Goal: Task Accomplishment & Management: Use online tool/utility

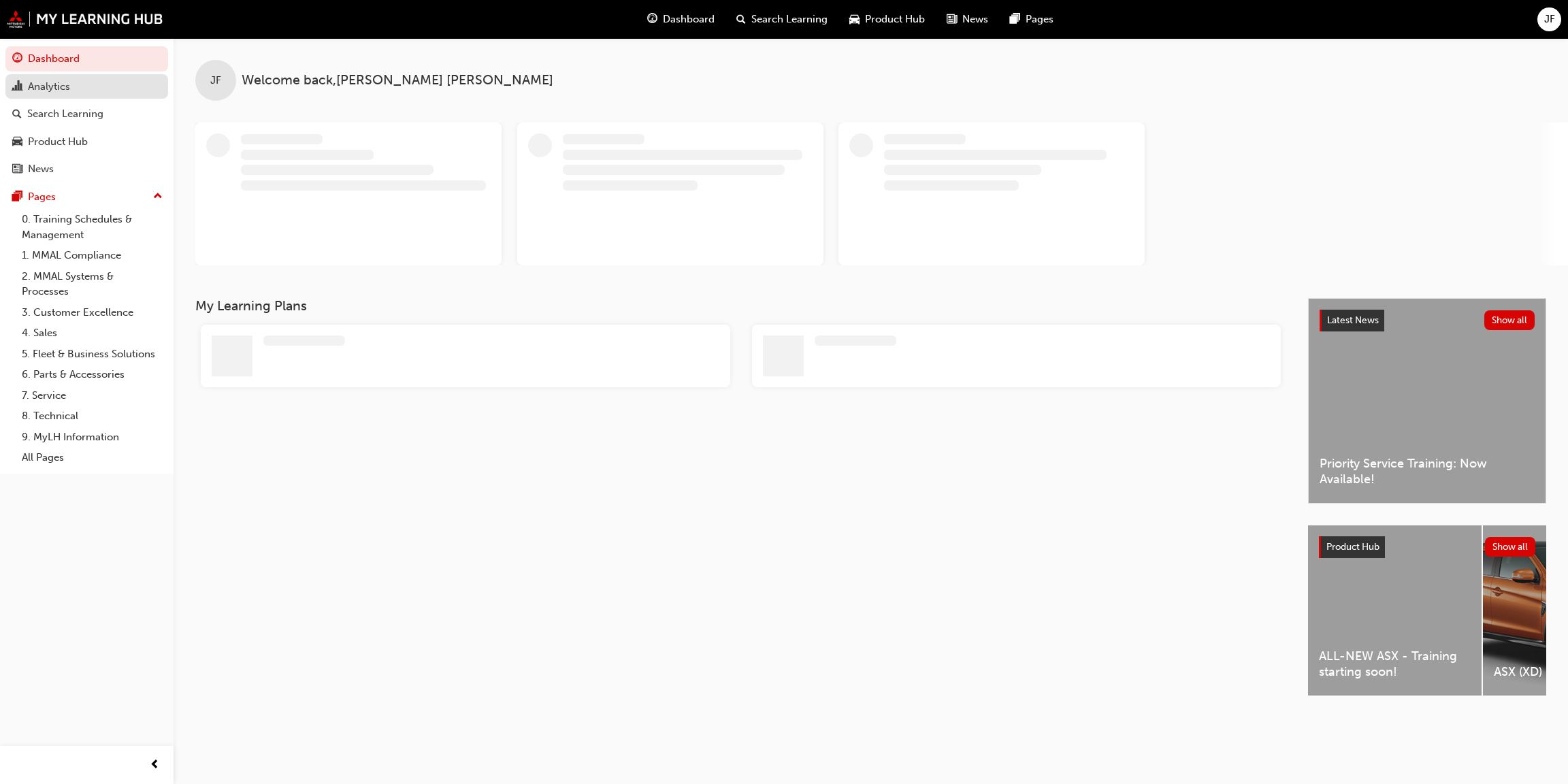
click at [66, 83] on div "Analytics" at bounding box center [49, 87] width 42 height 16
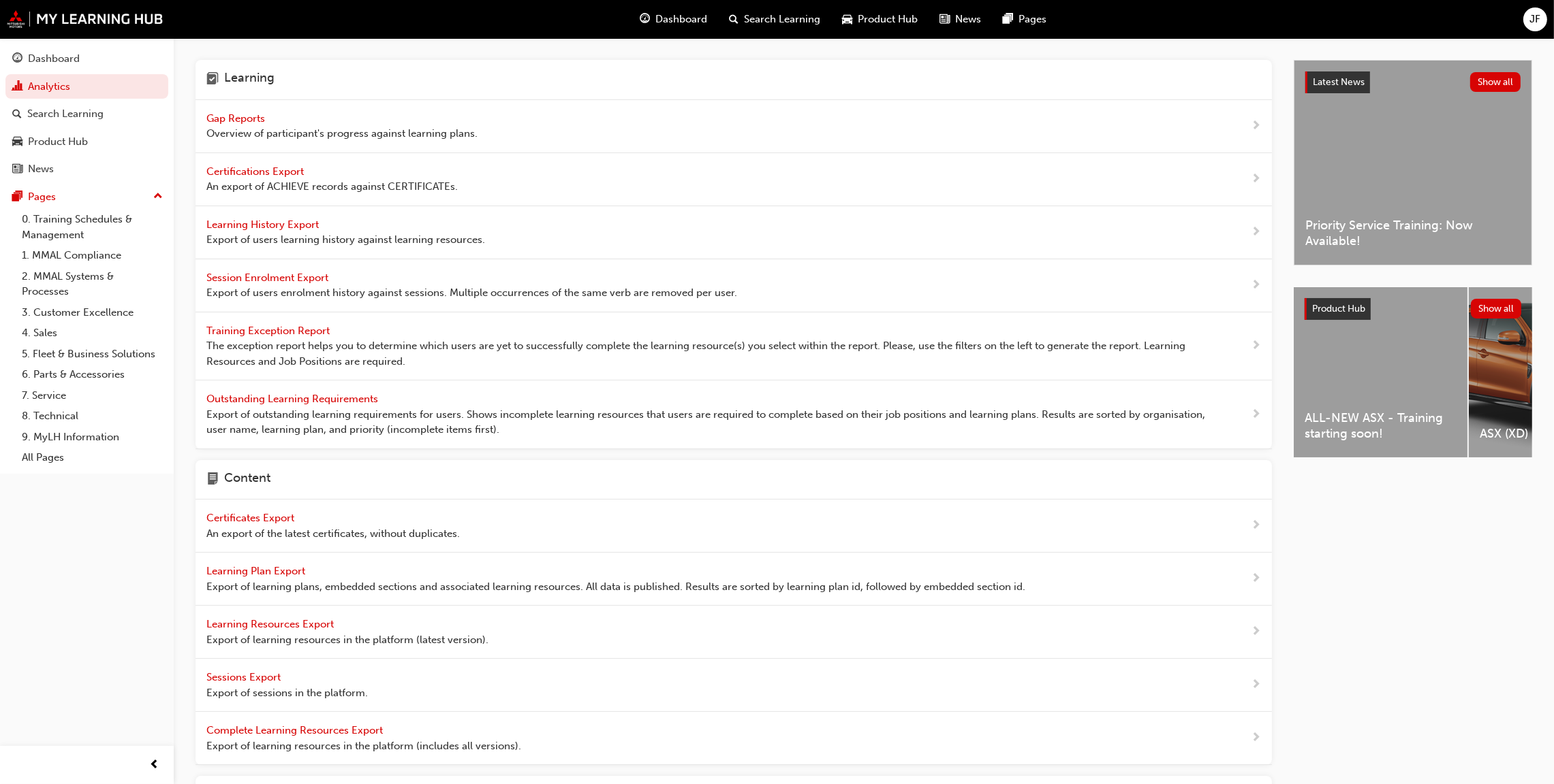
click at [241, 116] on span "Gap Reports" at bounding box center [237, 118] width 61 height 12
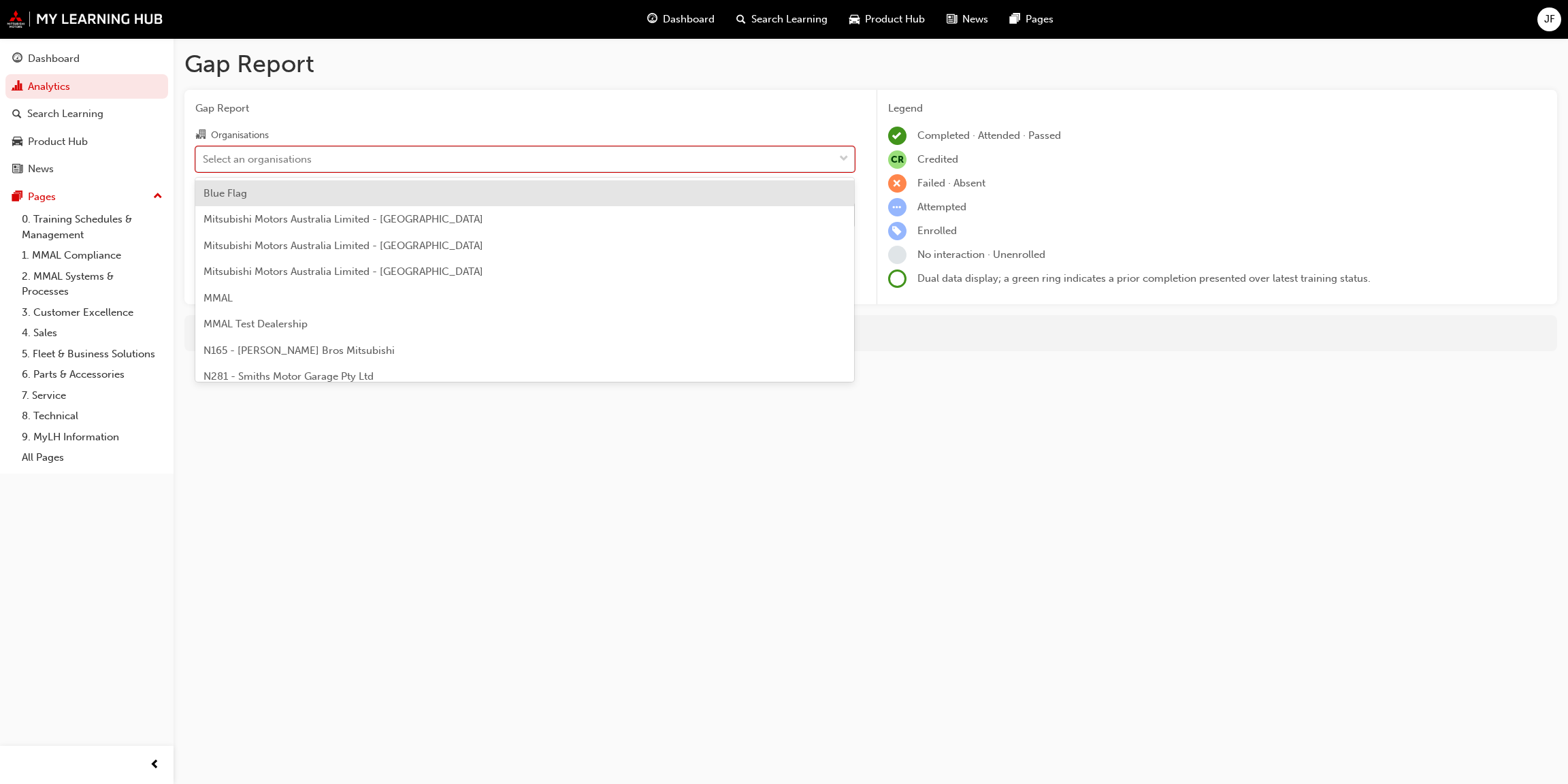
click at [843, 152] on span "down-icon" at bounding box center [843, 159] width 10 height 18
click at [204, 152] on input "Organisations option Blue Flag focused, 1 of 202. 202 results available. Use Up…" at bounding box center [204, 158] width 2 height 11
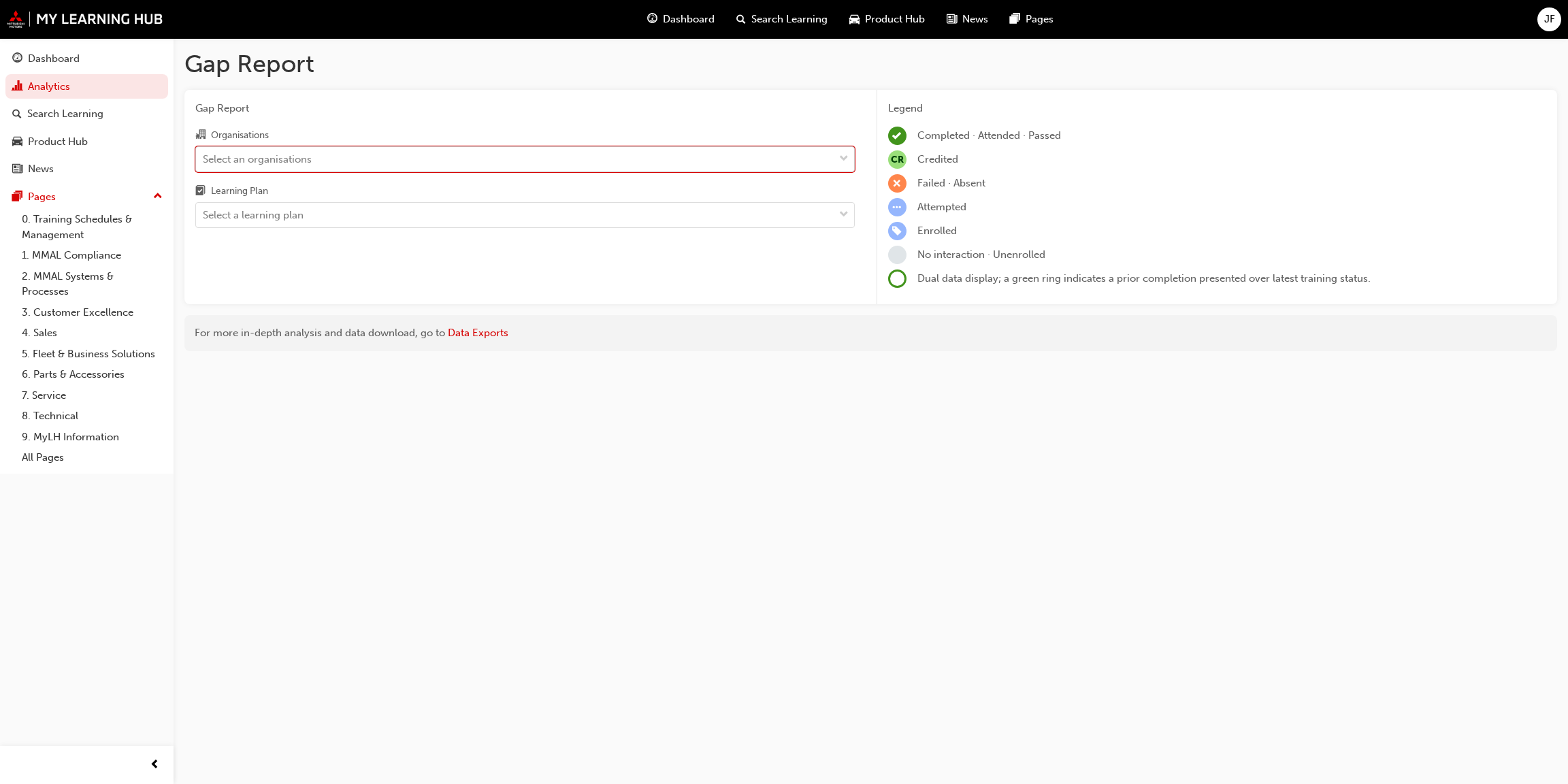
click at [223, 165] on div "Select an organisations" at bounding box center [257, 159] width 108 height 16
click at [204, 164] on input "Organisations 0 results available. Select is focused ,type to refine list, pres…" at bounding box center [204, 158] width 2 height 11
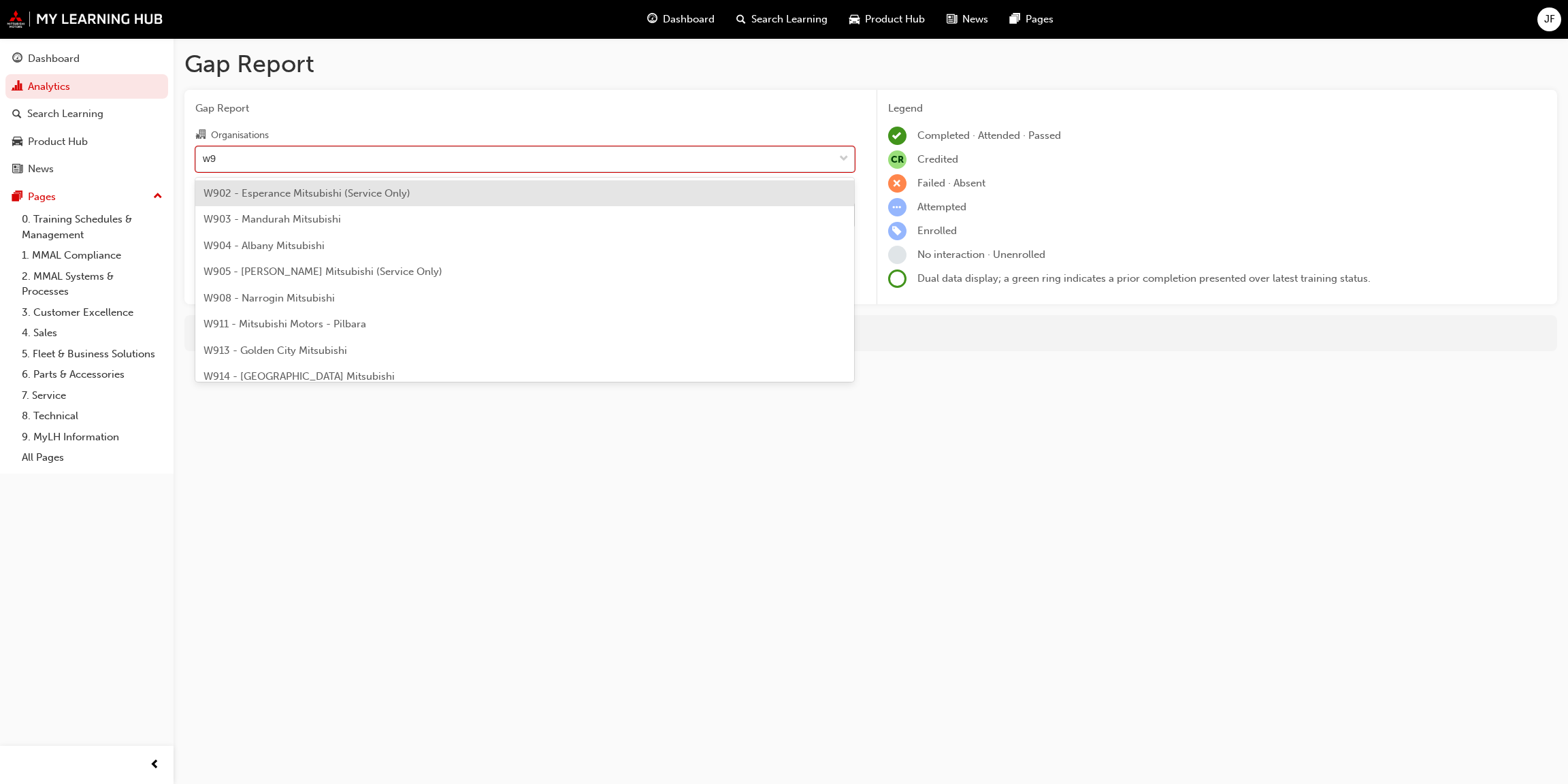
type input "w91"
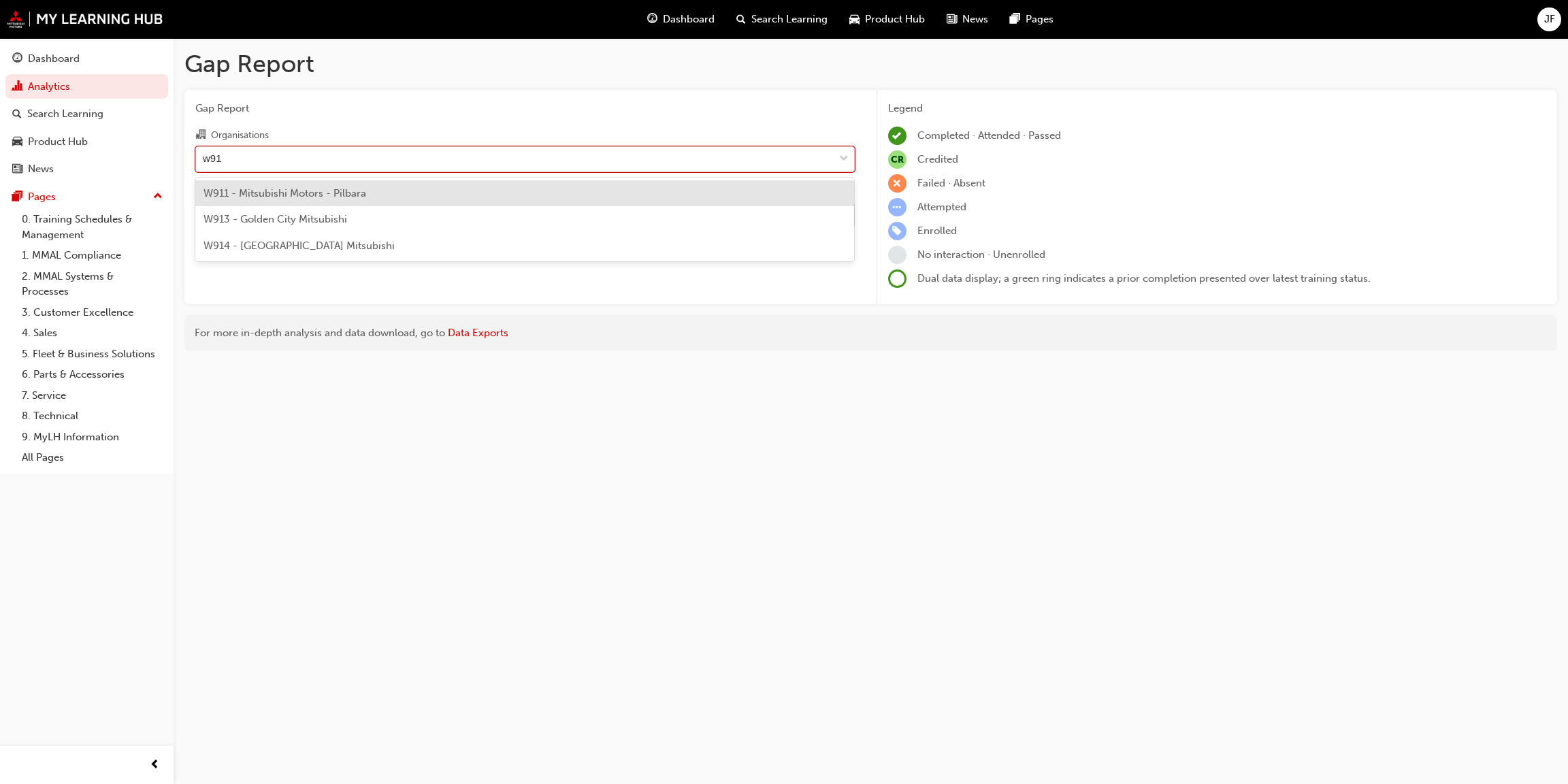
click at [266, 191] on span "W911 - Mitsubishi Motors - Pilbara" at bounding box center [285, 193] width 163 height 12
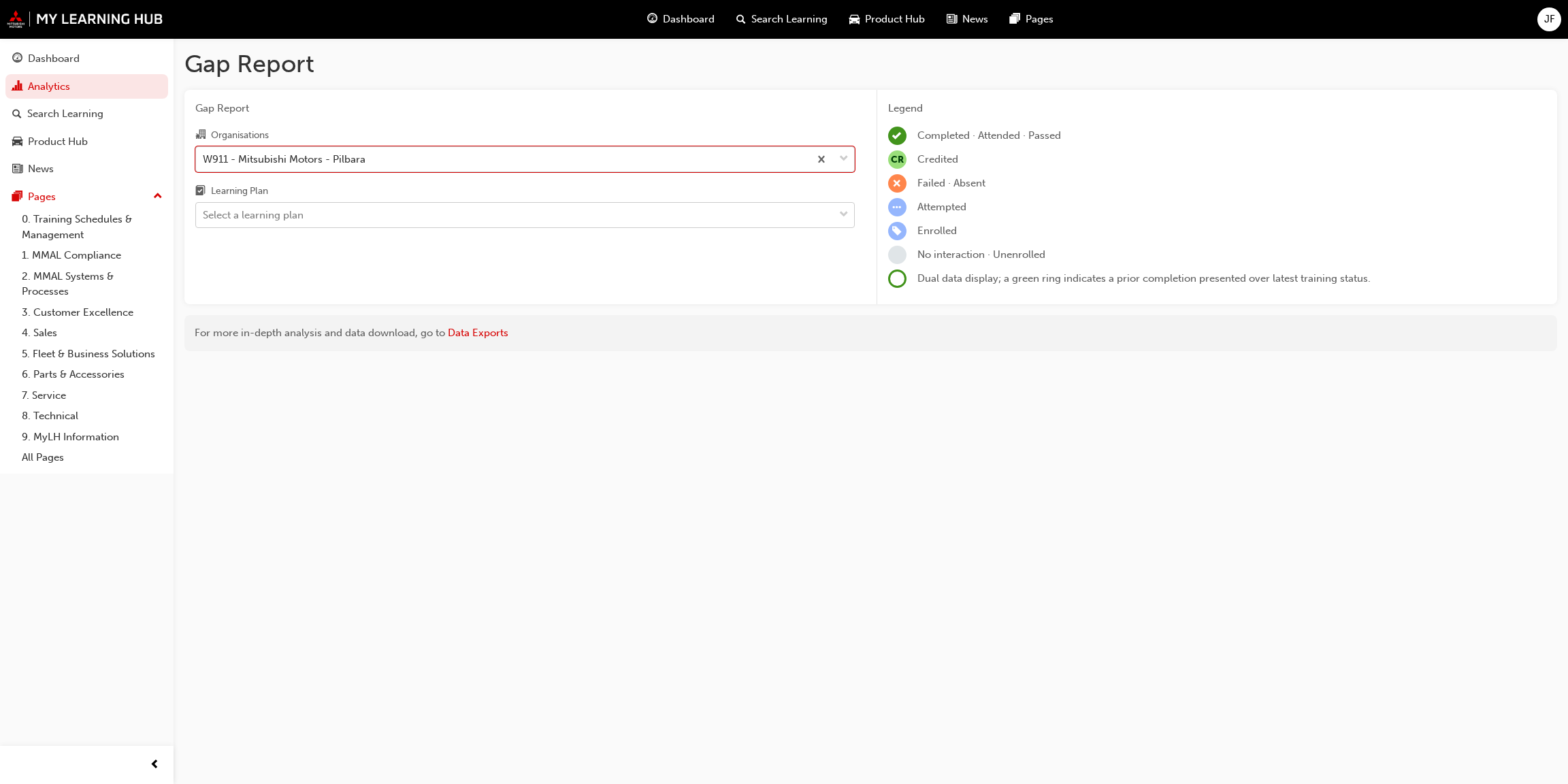
click at [268, 212] on div "Select a learning plan" at bounding box center [253, 215] width 101 height 16
click at [204, 212] on input "Learning Plan Select a learning plan" at bounding box center [204, 214] width 2 height 11
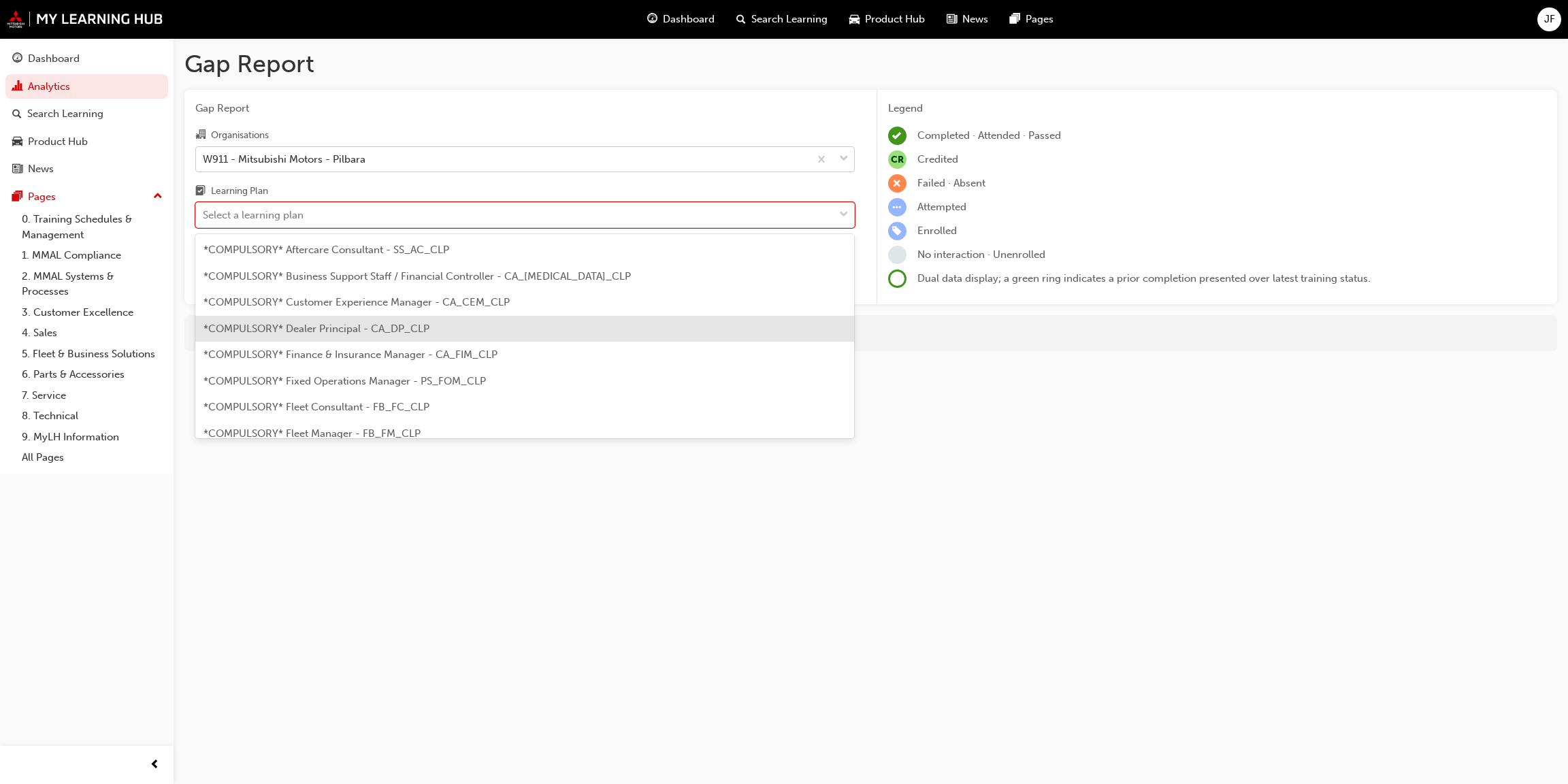
click at [314, 327] on span "*COMPULSORY* Dealer Principal - CA_DP_CLP" at bounding box center [317, 329] width 226 height 12
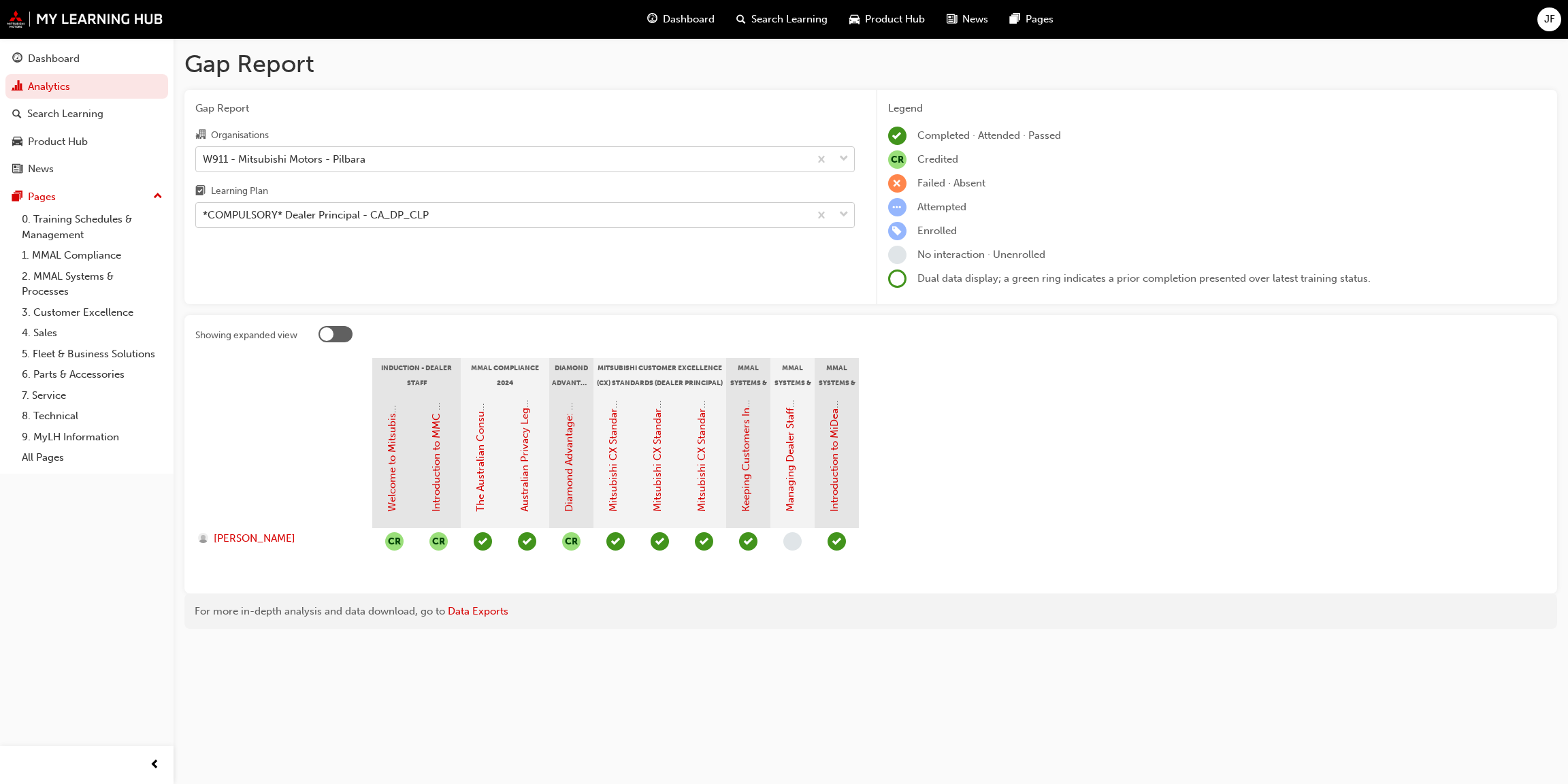
click at [840, 219] on span "down-icon" at bounding box center [843, 215] width 10 height 18
click at [204, 219] on input "Learning Plan *COMPULSORY* Dealer Principal - CA_DP_CLP" at bounding box center [204, 214] width 2 height 11
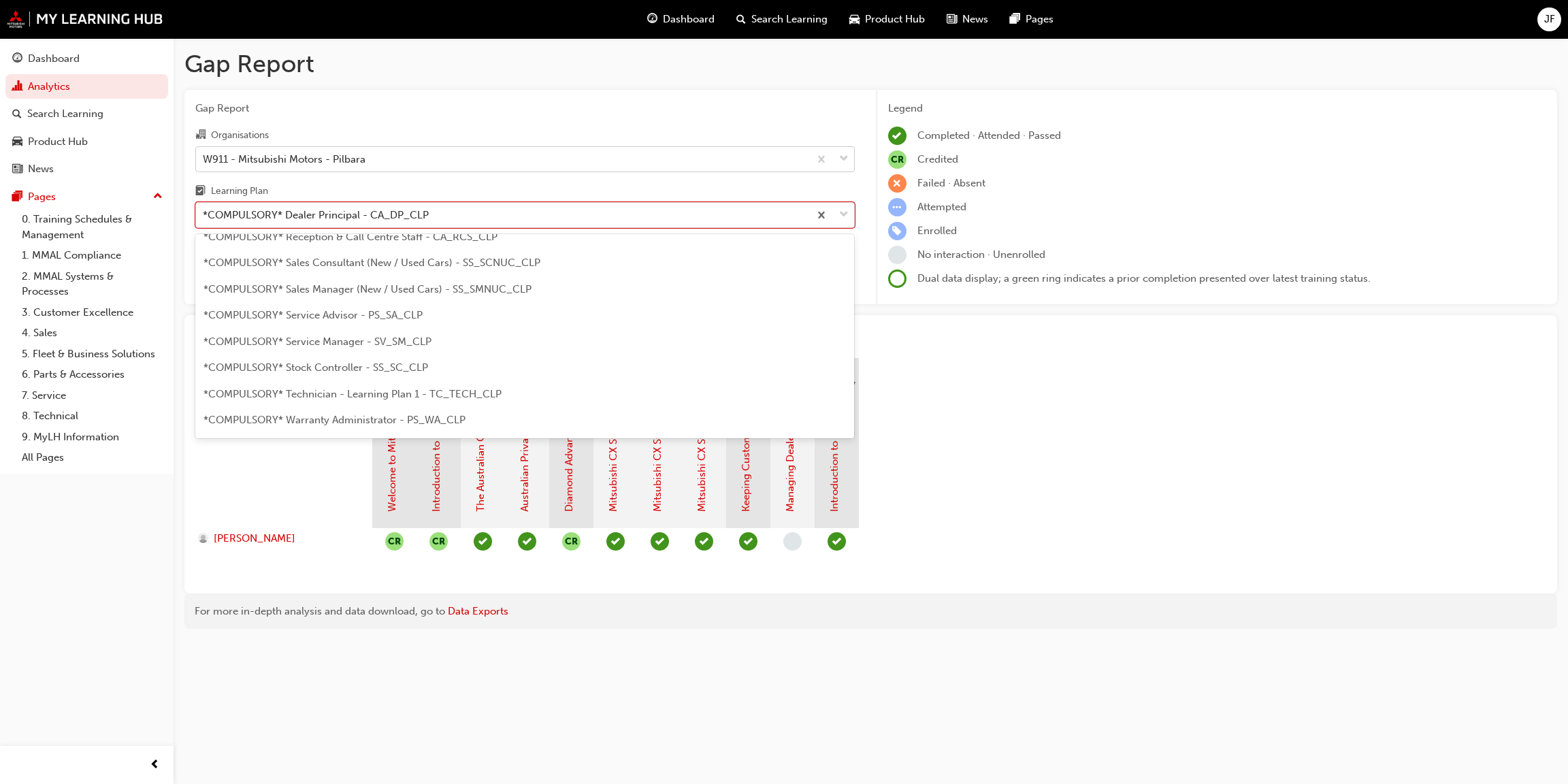
scroll to position [409, 0]
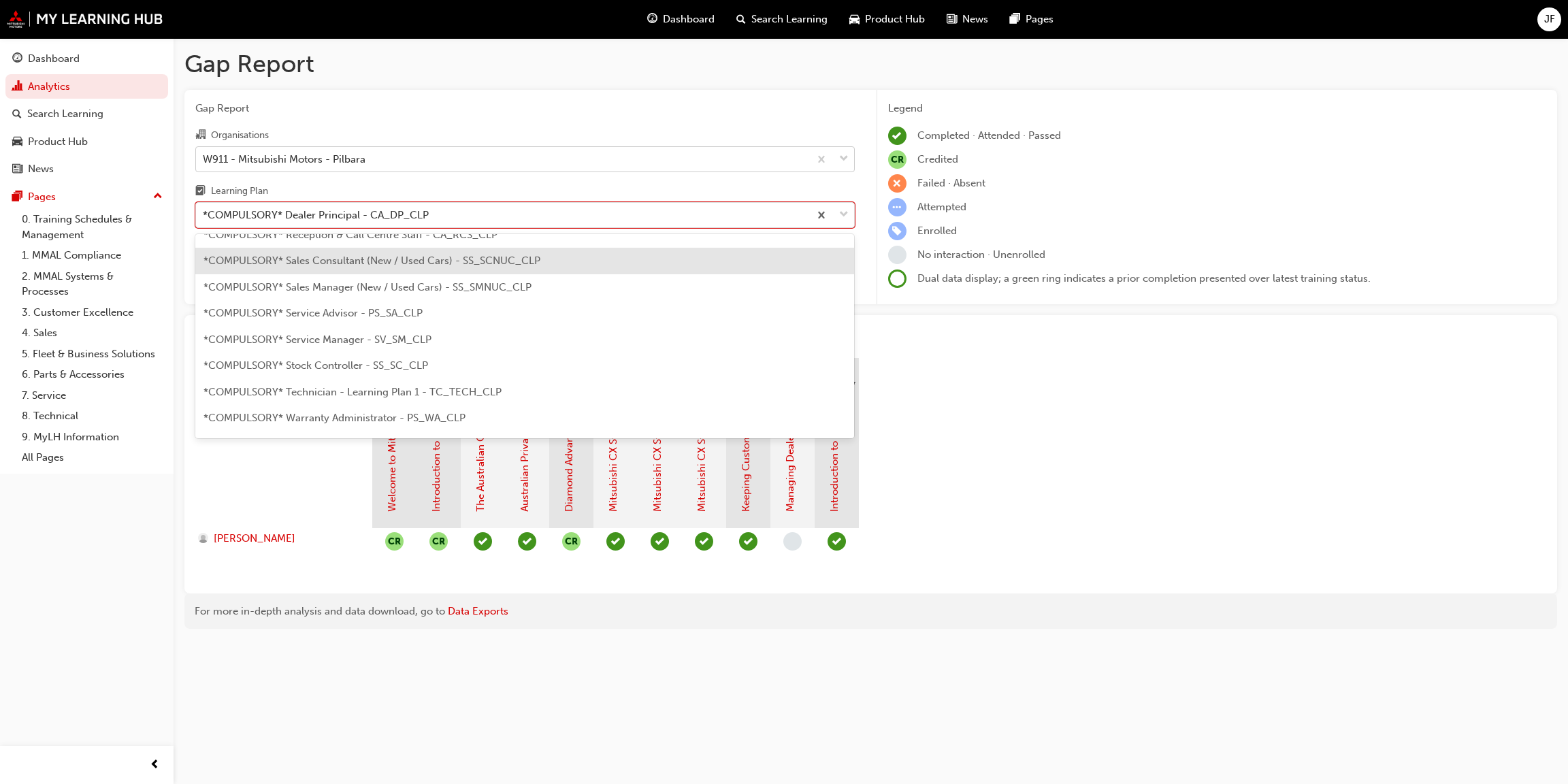
click at [366, 259] on span "*COMPULSORY* Sales Consultant (New / Used Cars) - SS_SCNUC_CLP" at bounding box center [372, 261] width 337 height 12
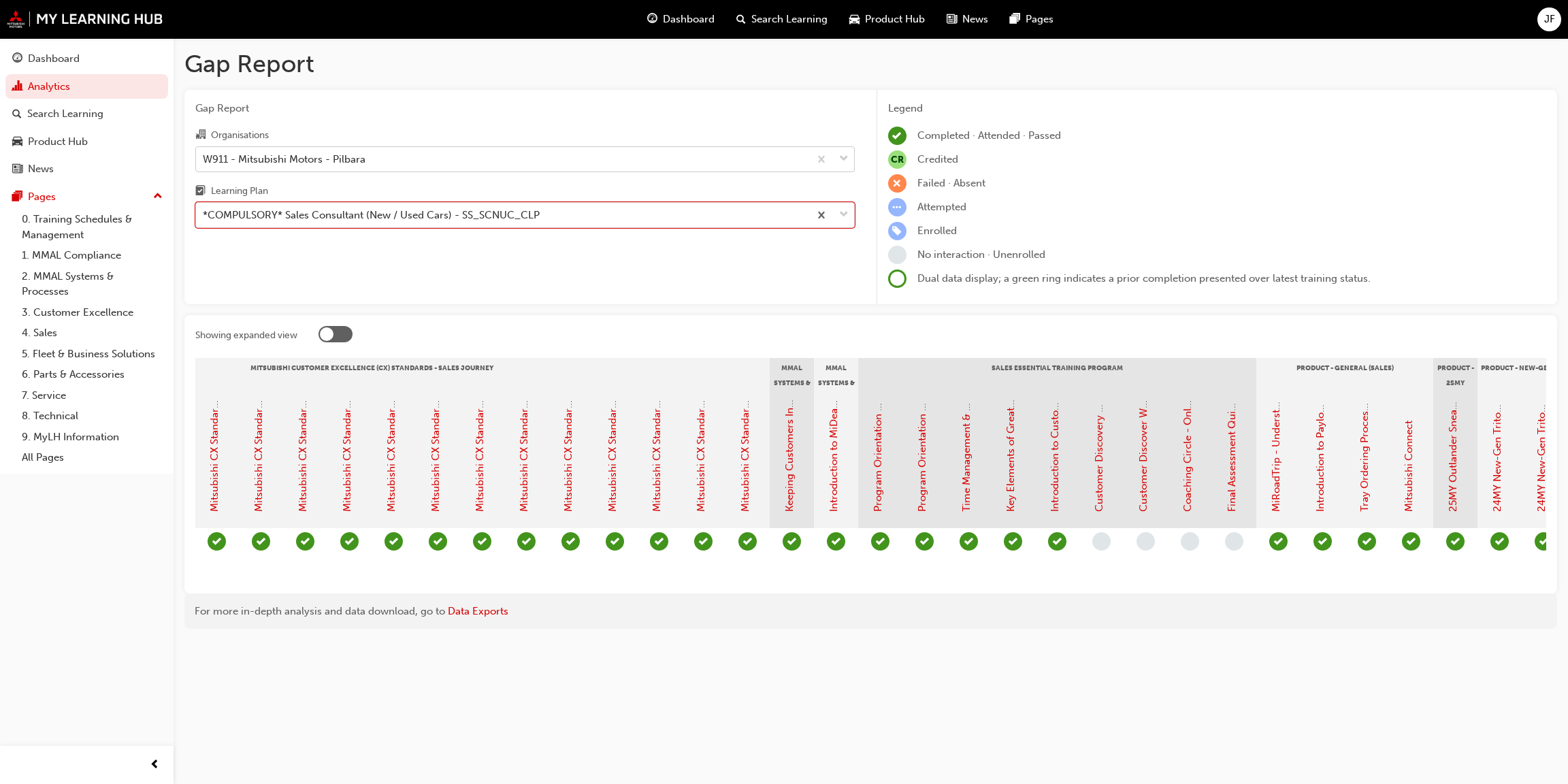
scroll to position [0, 668]
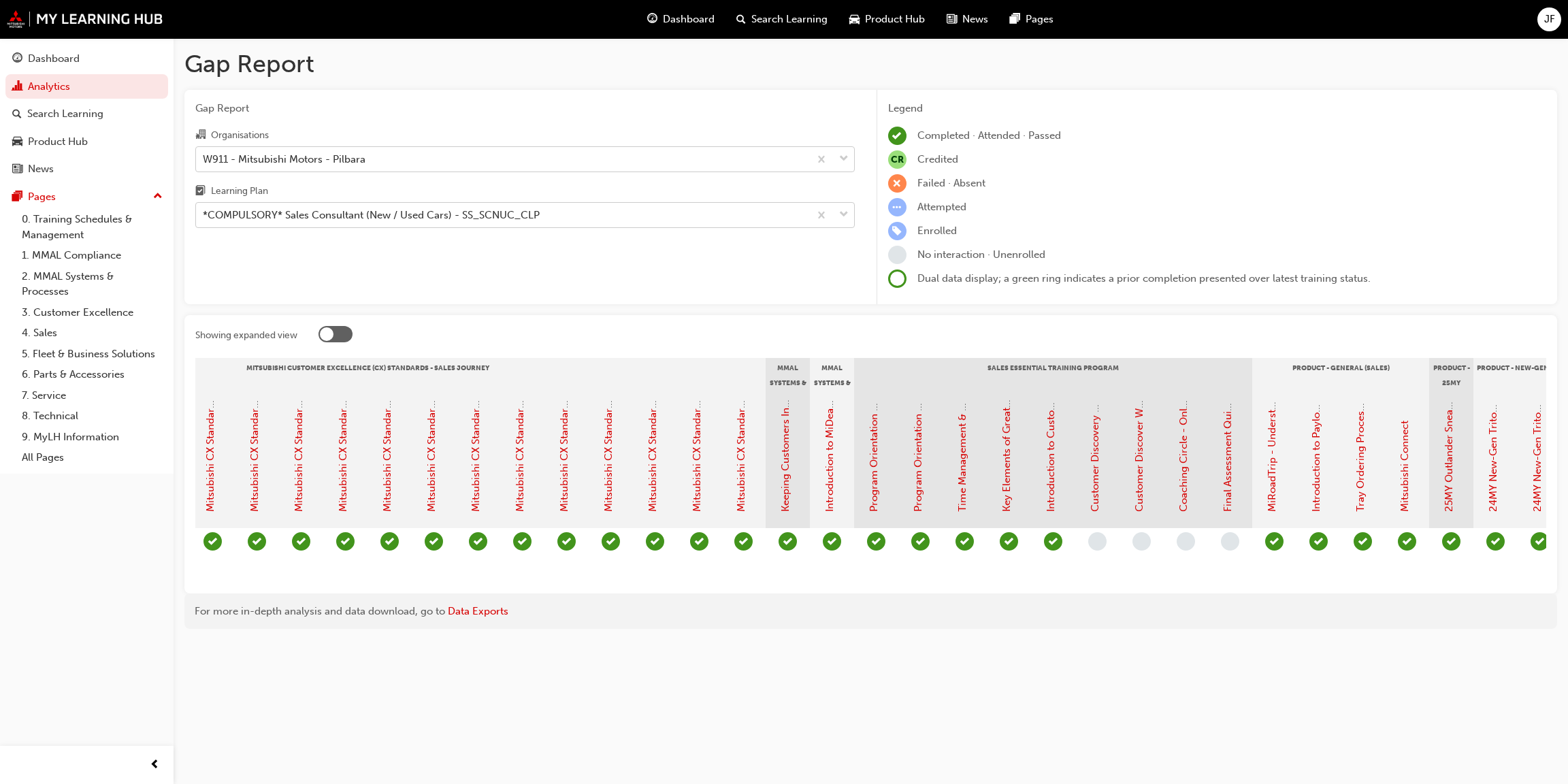
click at [845, 215] on span "down-icon" at bounding box center [843, 215] width 10 height 18
click at [204, 215] on input "Learning Plan *COMPULSORY* Sales Consultant (New / Used Cars) - SS_SCNUC_CLP" at bounding box center [204, 214] width 2 height 11
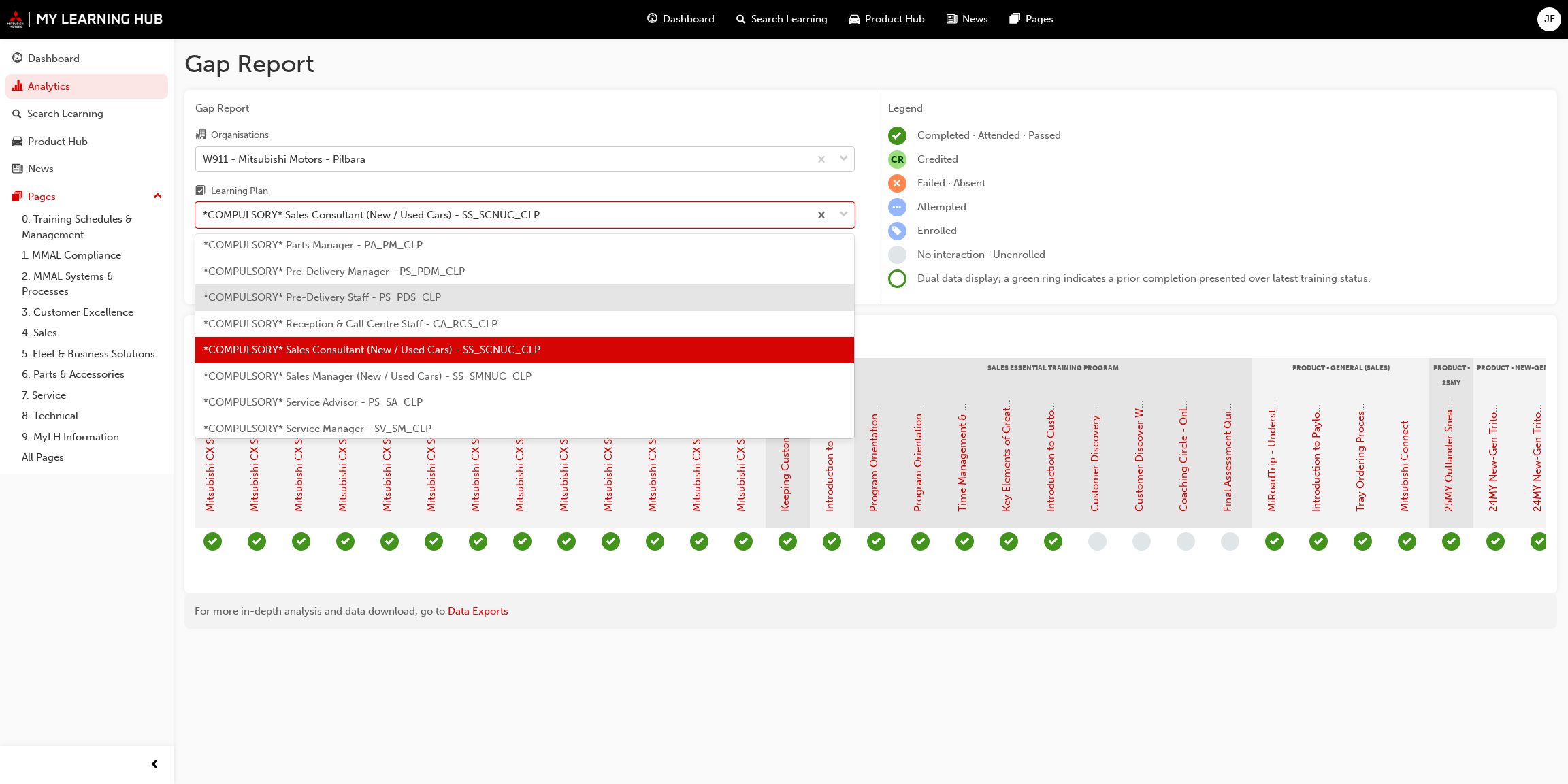
scroll to position [354, 0]
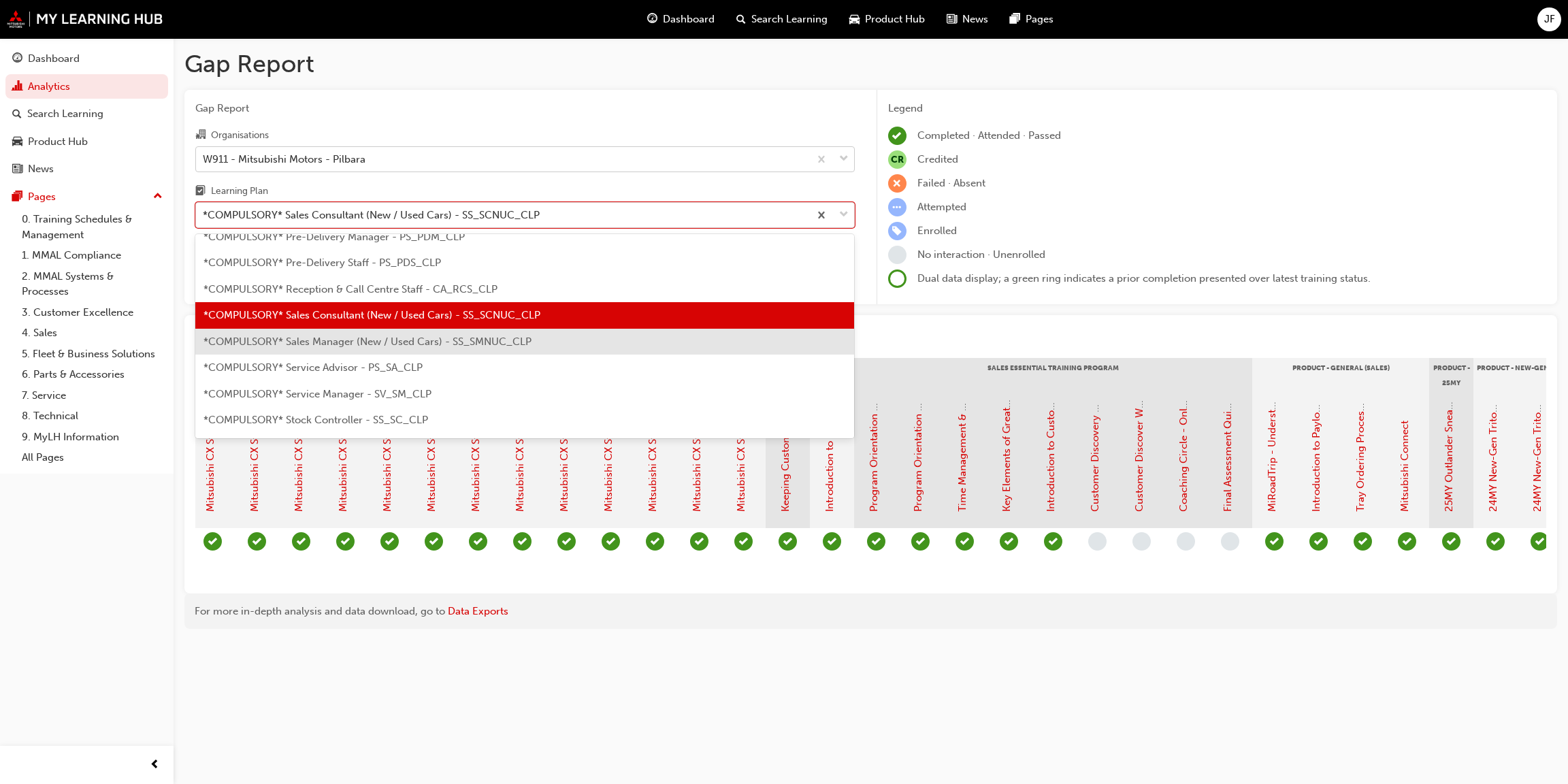
click at [369, 348] on div "*COMPULSORY* Sales Manager (New / Used Cars) - SS_SMNUC_CLP" at bounding box center [525, 342] width 659 height 26
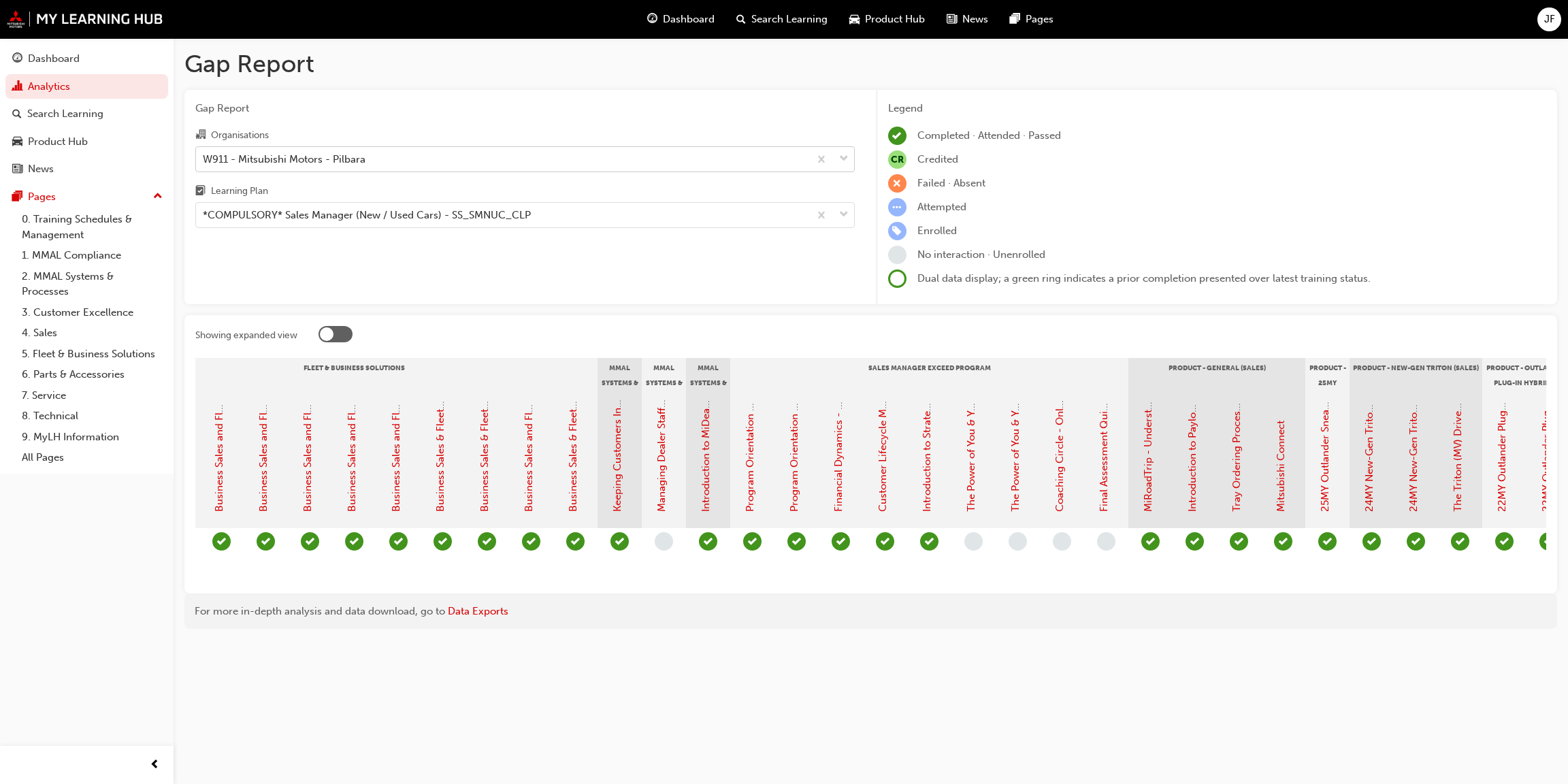
scroll to position [0, 1365]
